Goal: Navigation & Orientation: Find specific page/section

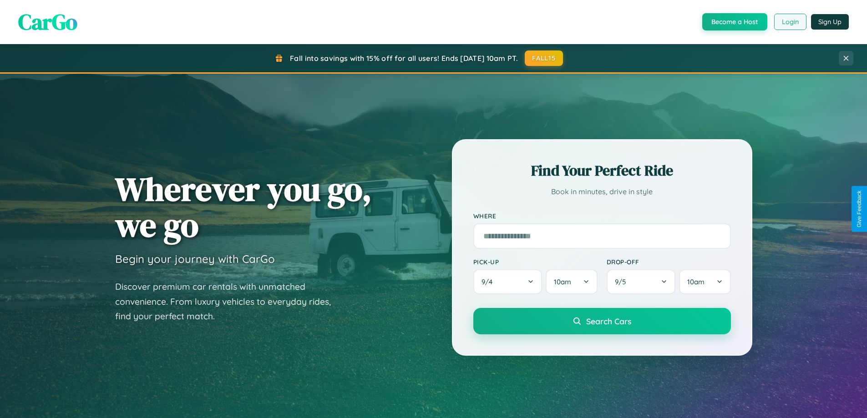
click at [790, 22] on button "Login" at bounding box center [790, 22] width 32 height 16
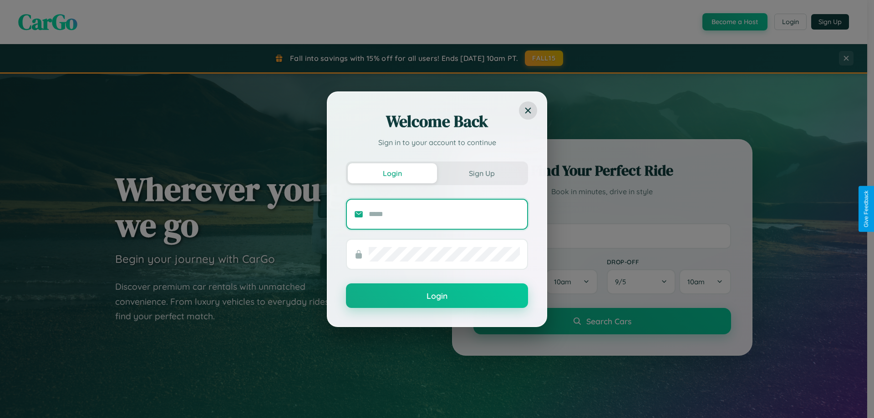
click at [444, 214] on input "text" at bounding box center [444, 214] width 151 height 15
type input "**********"
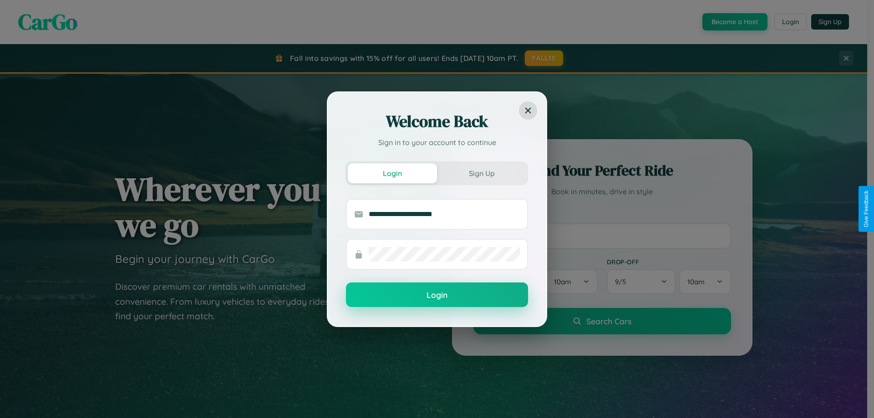
click at [437, 295] on button "Login" at bounding box center [437, 295] width 182 height 25
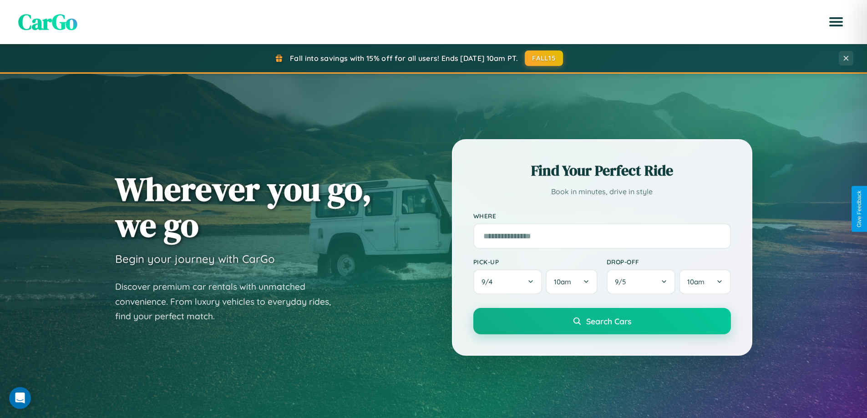
scroll to position [626, 0]
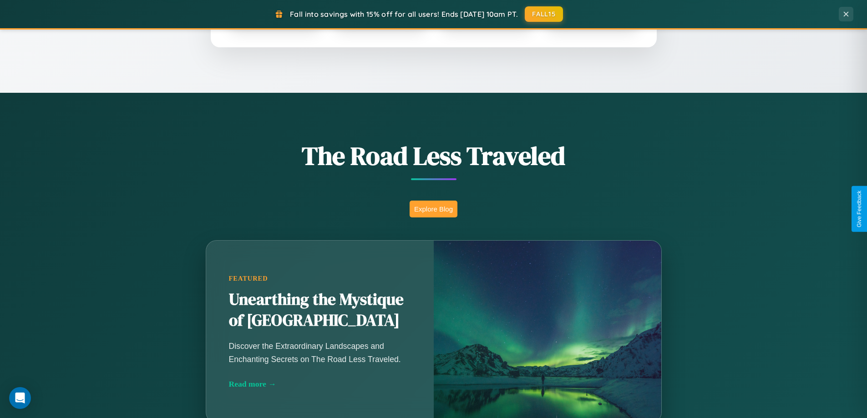
click at [433, 209] on button "Explore Blog" at bounding box center [434, 209] width 48 height 17
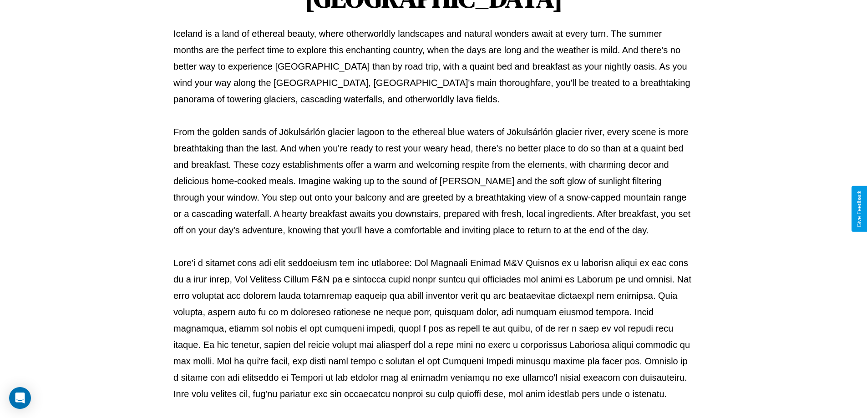
scroll to position [295, 0]
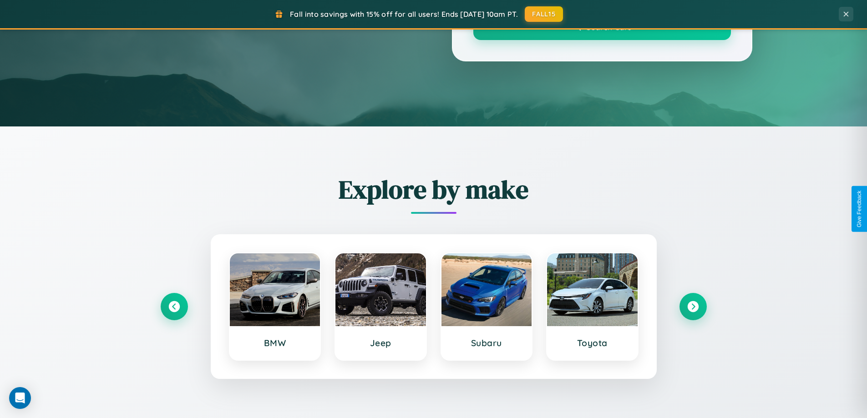
scroll to position [626, 0]
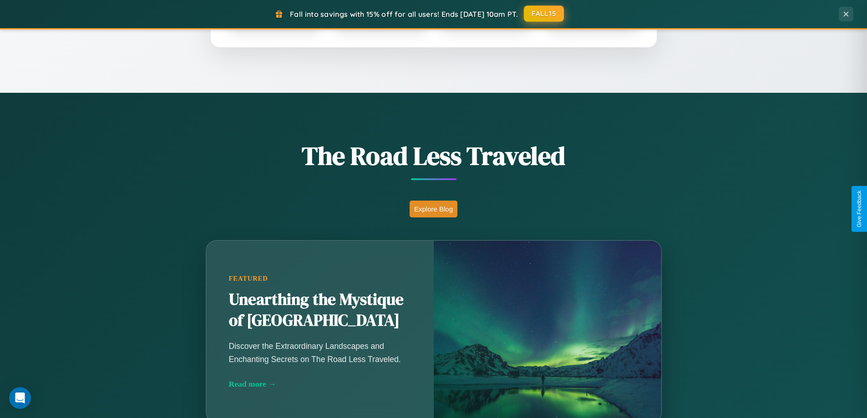
click at [545, 14] on button "FALL15" at bounding box center [544, 13] width 40 height 16
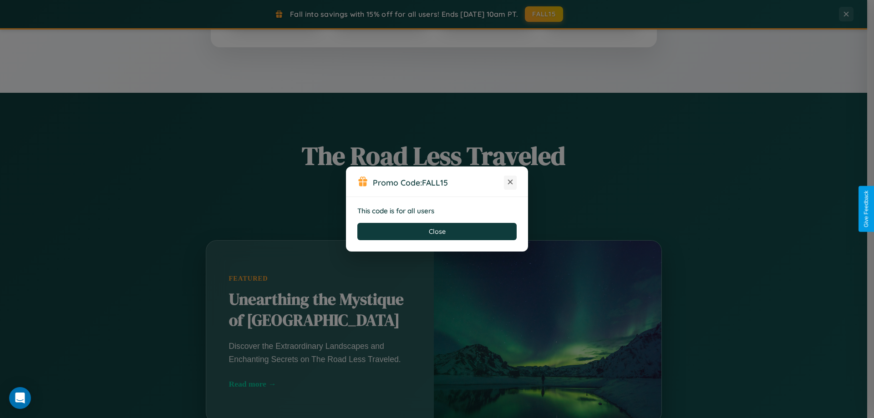
click at [510, 183] on icon at bounding box center [510, 182] width 9 height 9
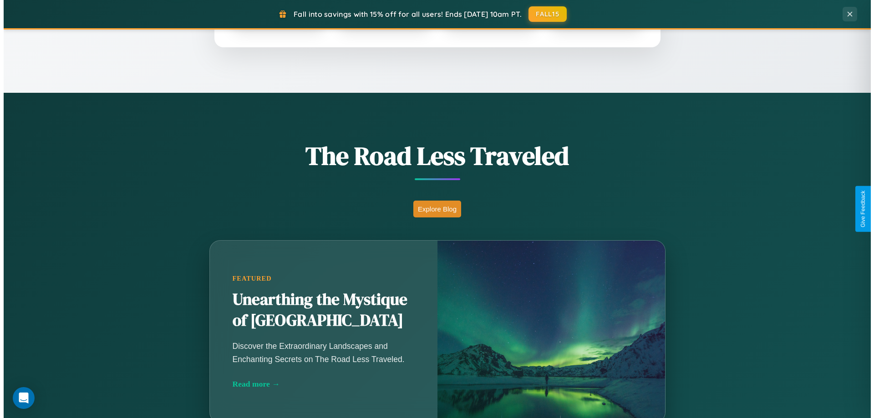
scroll to position [0, 0]
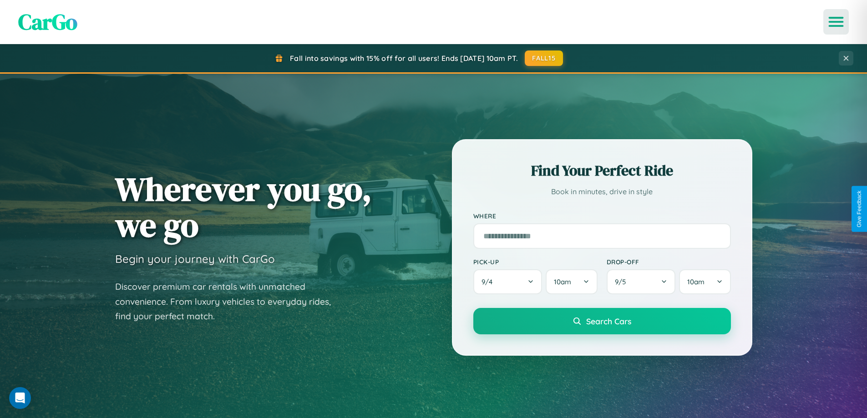
click at [836, 22] on icon "Open menu" at bounding box center [836, 22] width 13 height 8
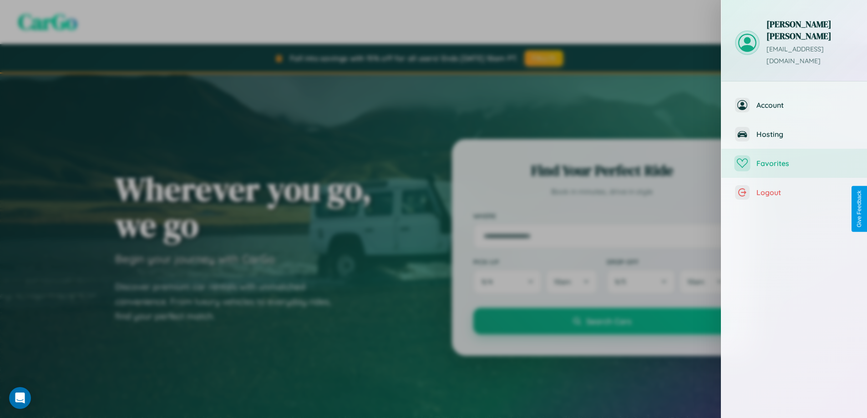
click at [794, 159] on span "Favorites" at bounding box center [805, 163] width 97 height 9
